Goal: Communication & Community: Answer question/provide support

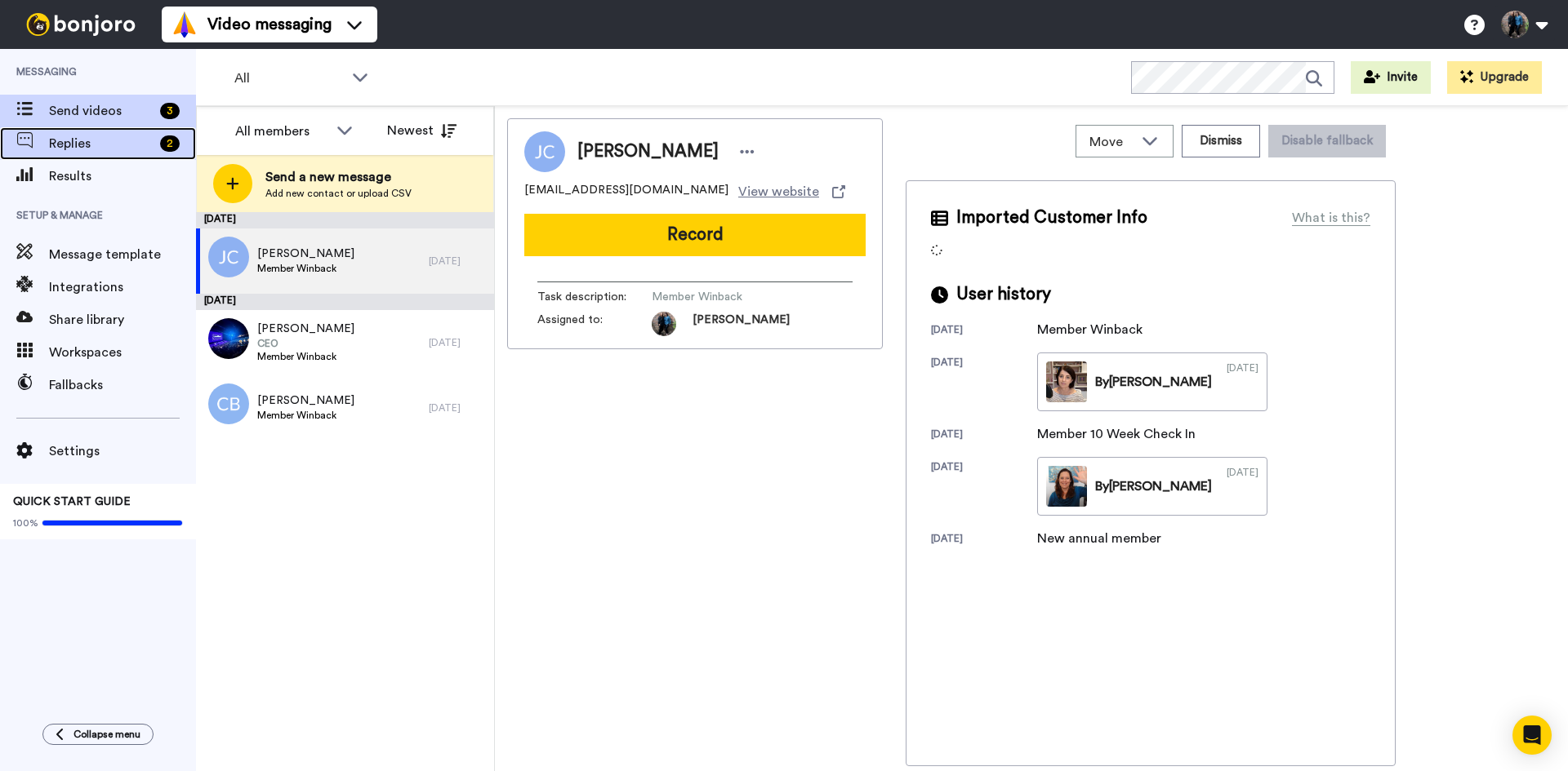
click at [96, 140] on span "Replies" at bounding box center [101, 143] width 105 height 19
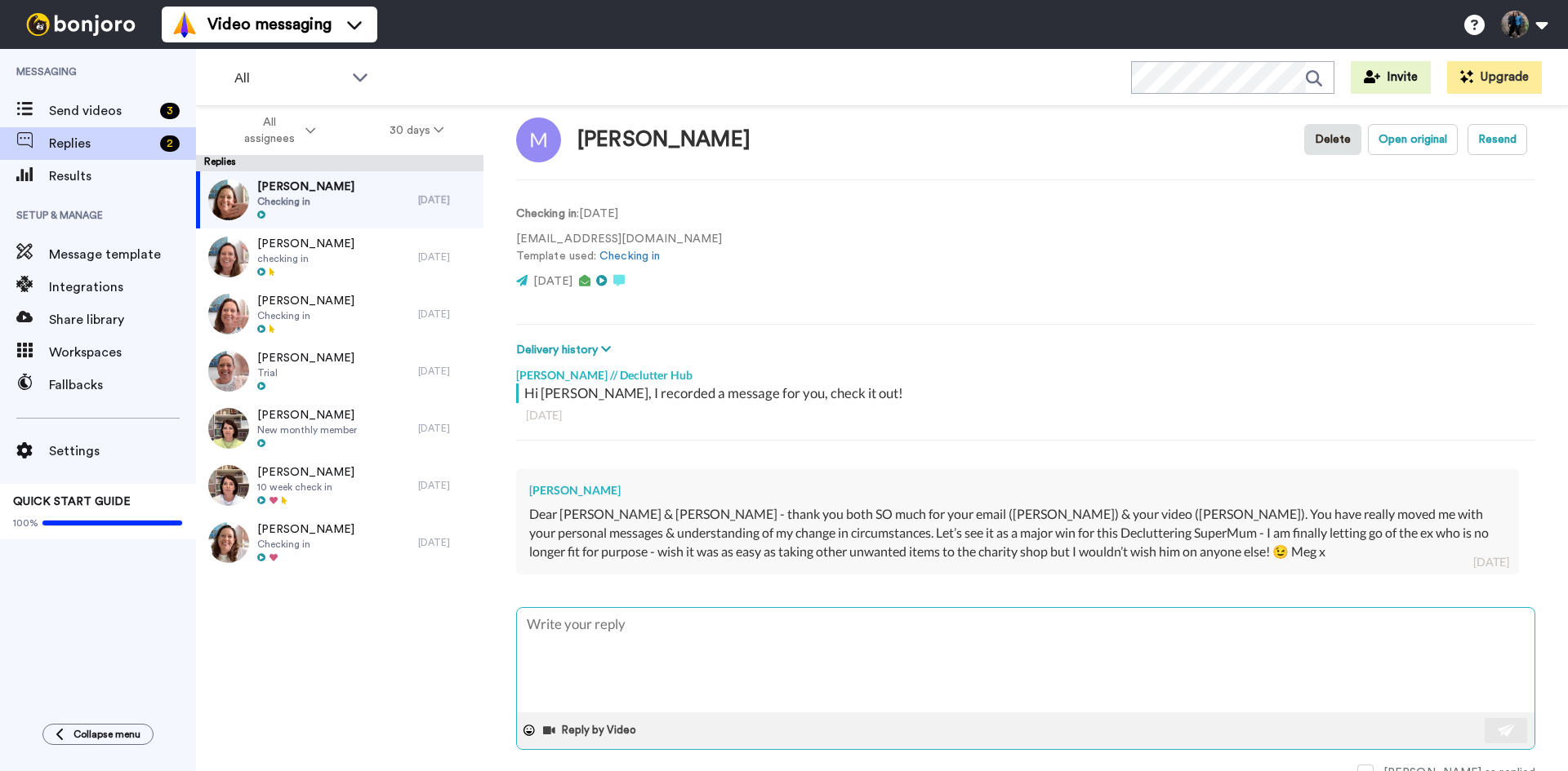
scroll to position [32, 0]
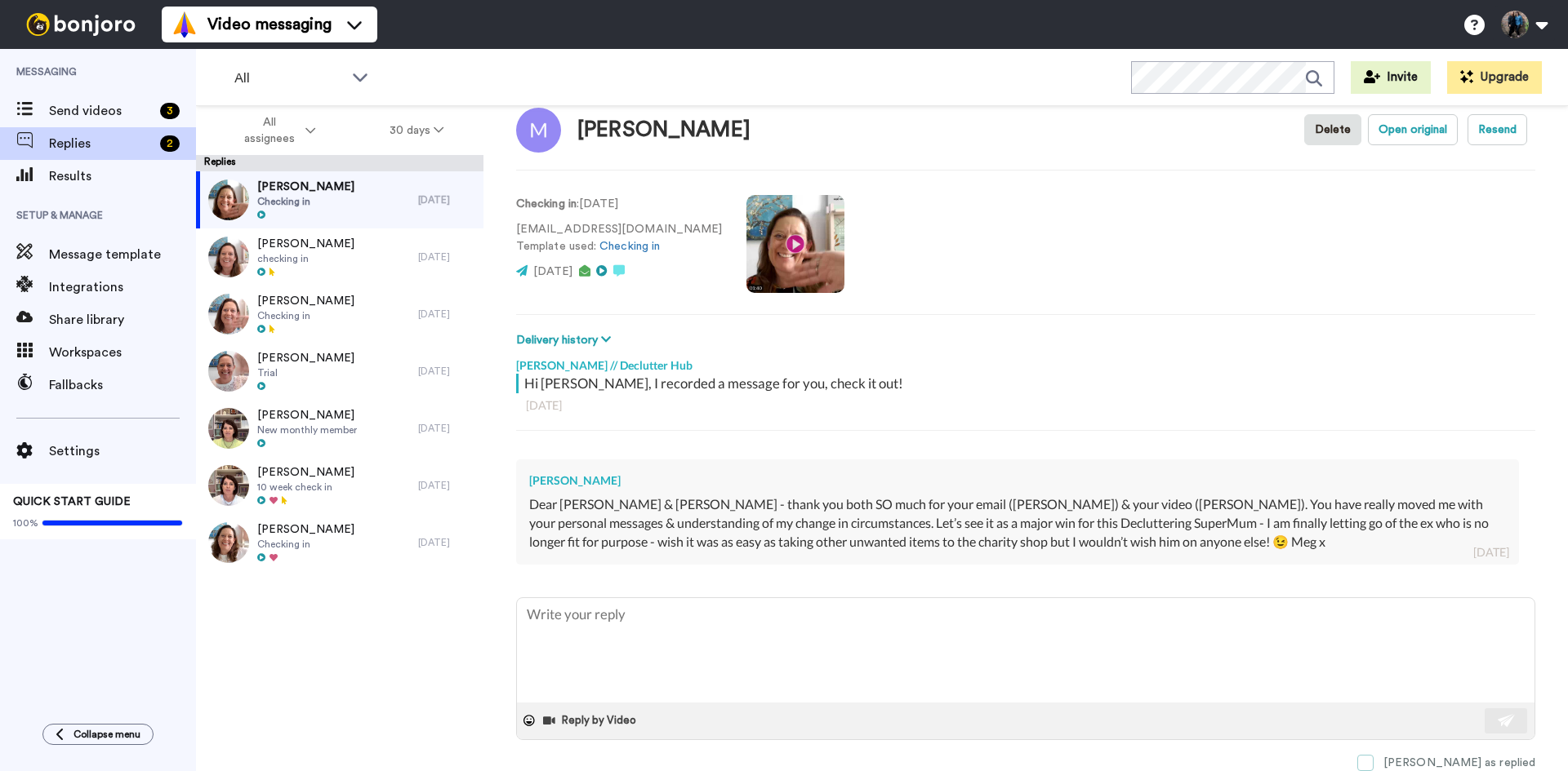
click at [1373, 763] on span at bounding box center [1366, 764] width 17 height 17
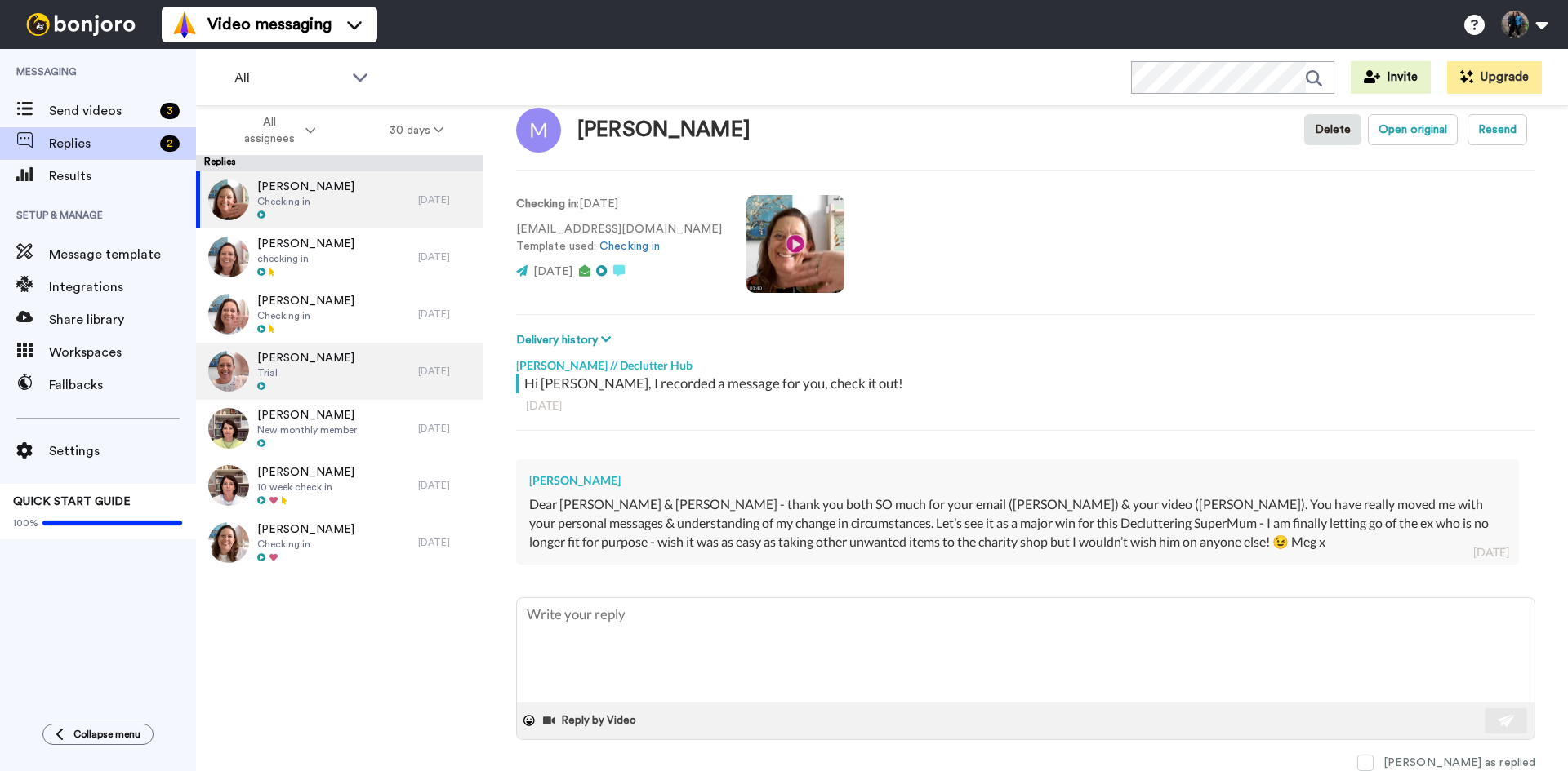
type textarea "x"
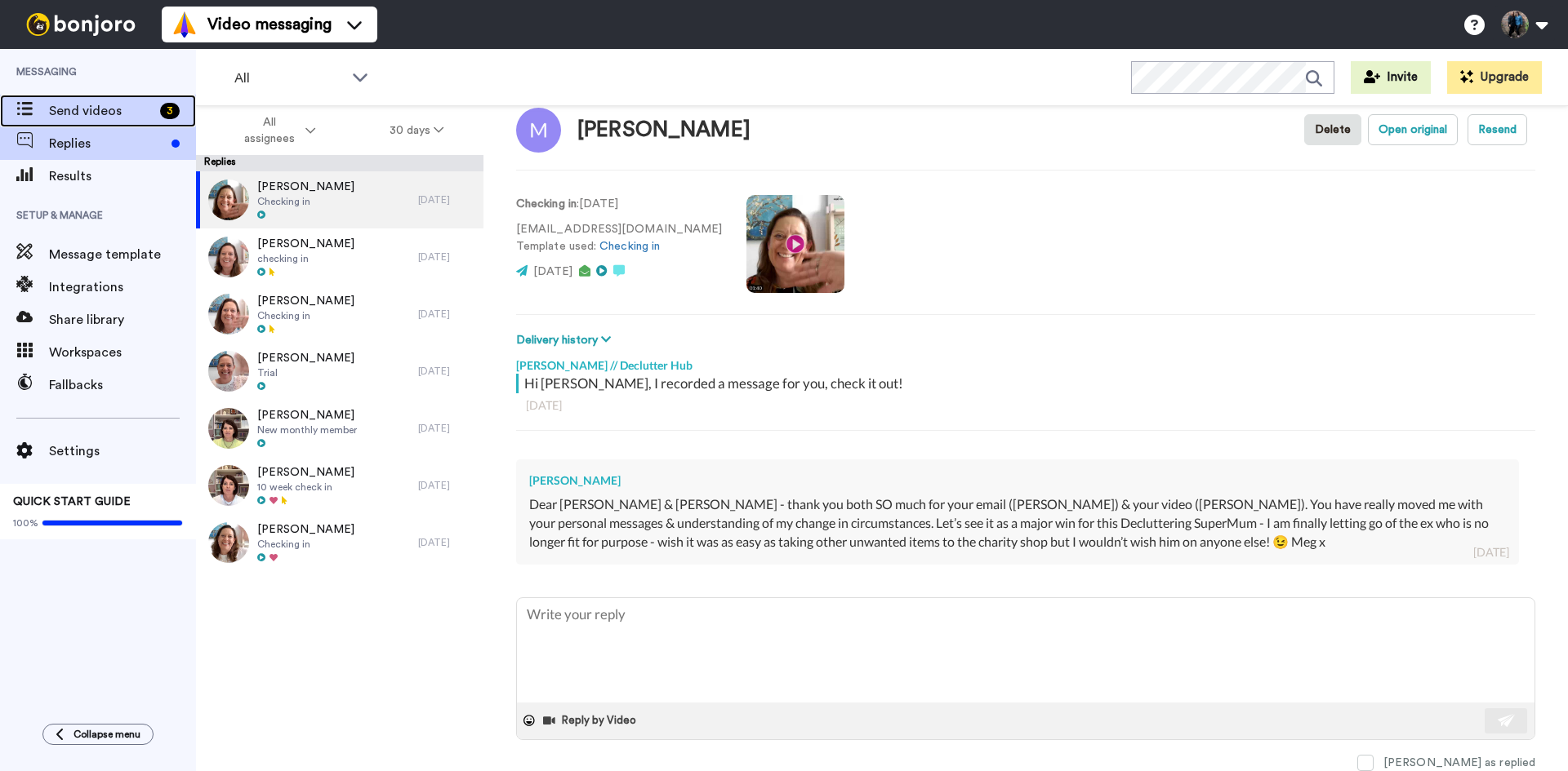
click at [105, 111] on span "Send videos" at bounding box center [101, 110] width 105 height 19
